Goal: Navigation & Orientation: Find specific page/section

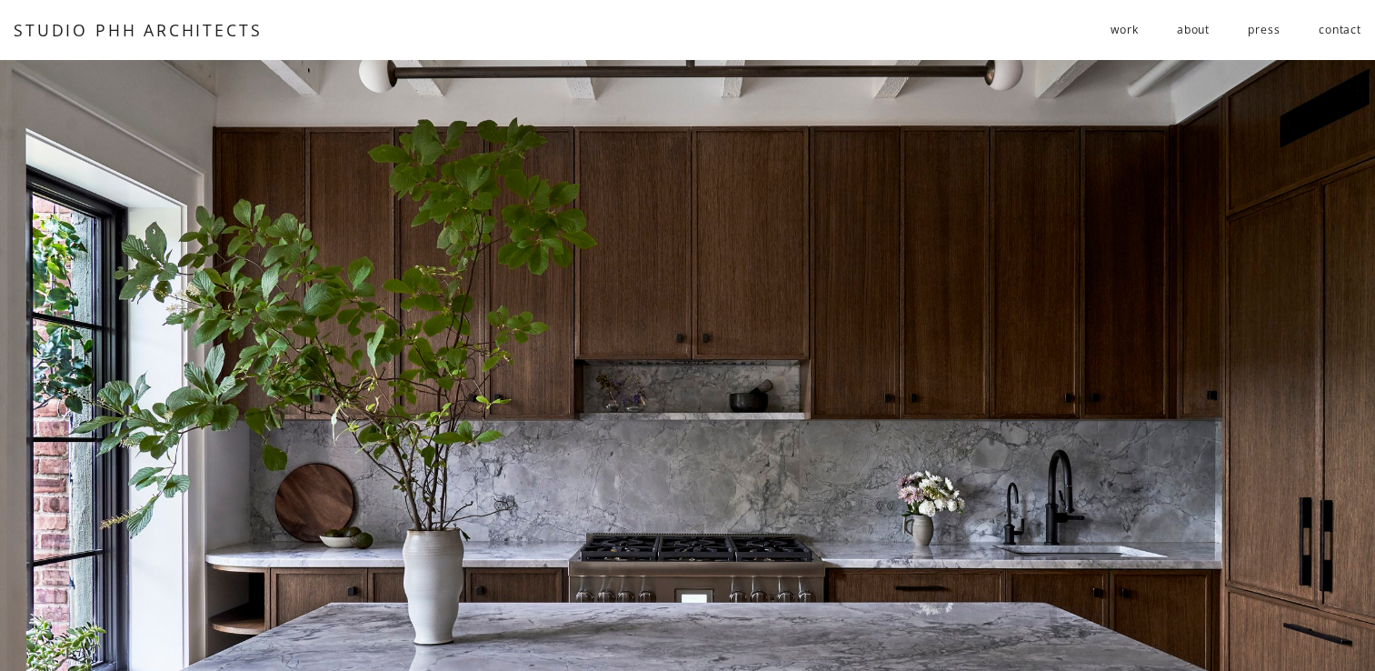
click at [0, 0] on span "residential" at bounding box center [0, 0] width 0 height 0
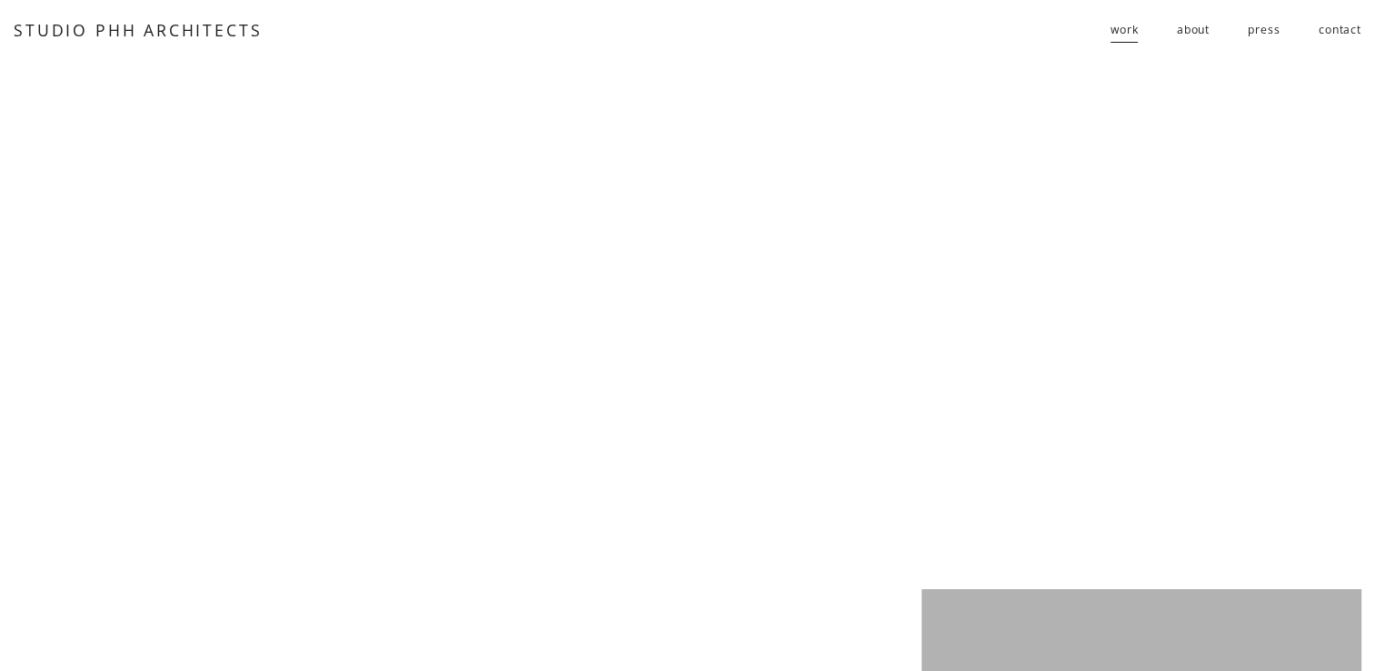
scroll to position [3158, 0]
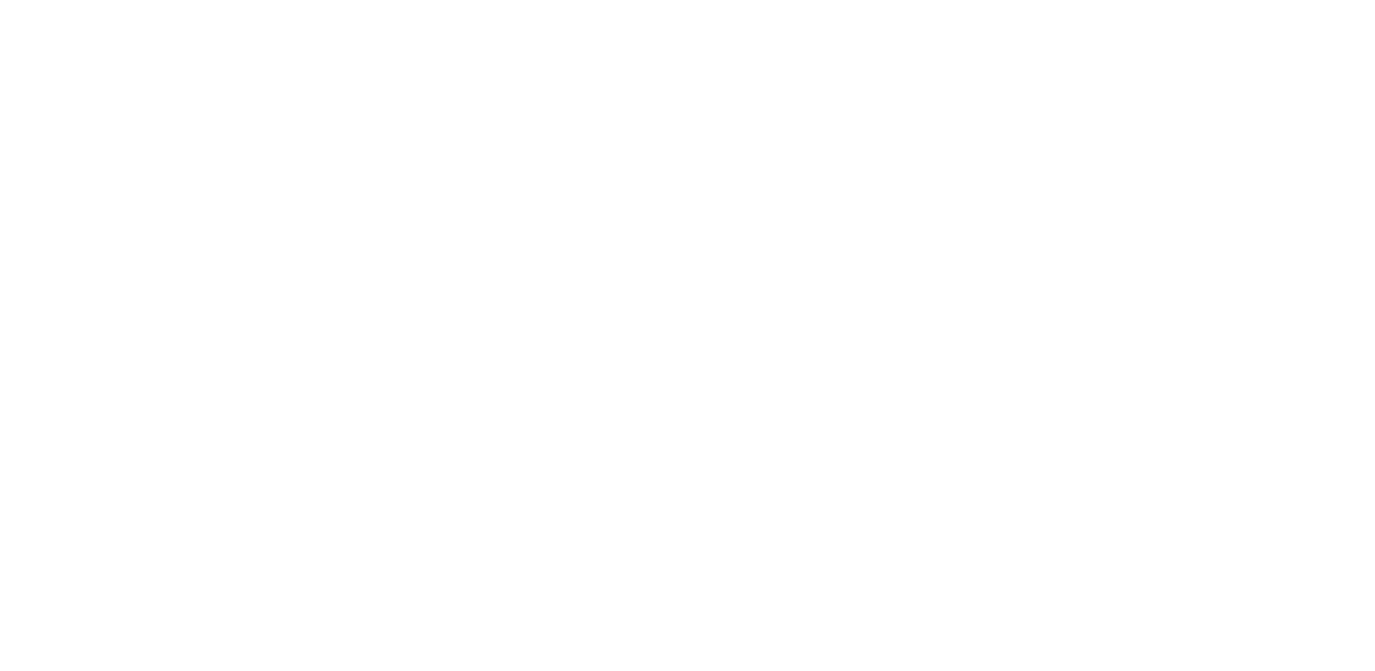
scroll to position [1405, 0]
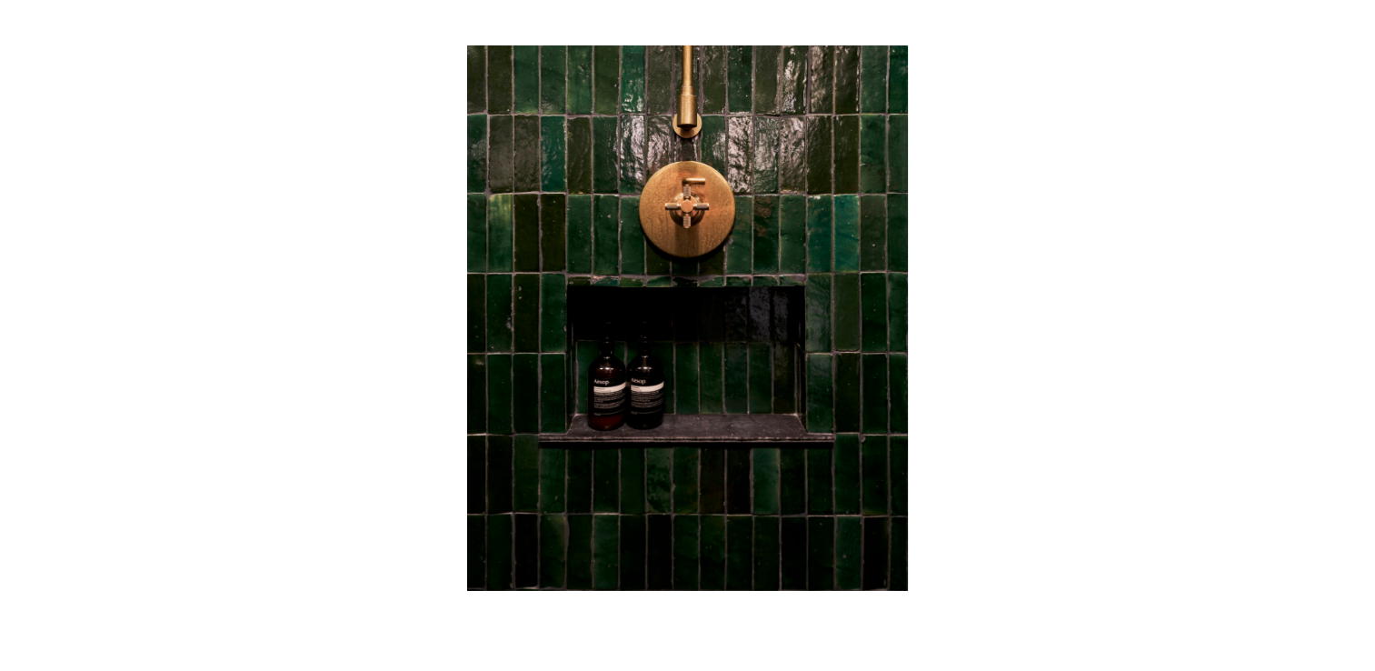
scroll to position [6121, 0]
